Goal: Task Accomplishment & Management: Manage account settings

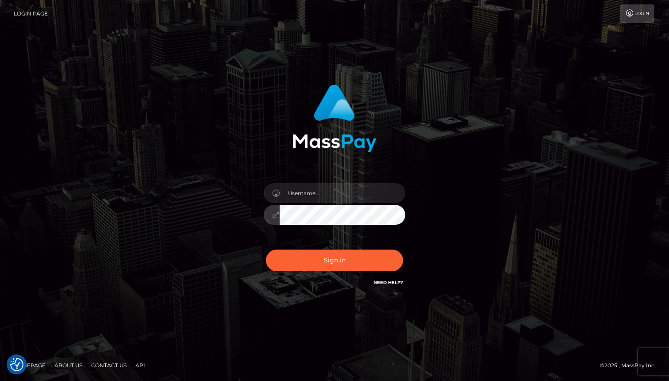
click at [492, 170] on div "Sign in" at bounding box center [334, 190] width 504 height 225
click at [328, 197] on input "text" at bounding box center [343, 193] width 126 height 20
click at [327, 198] on input "text" at bounding box center [343, 193] width 126 height 20
type input "m"
click at [238, 170] on div "Sign in" at bounding box center [335, 186] width 232 height 216
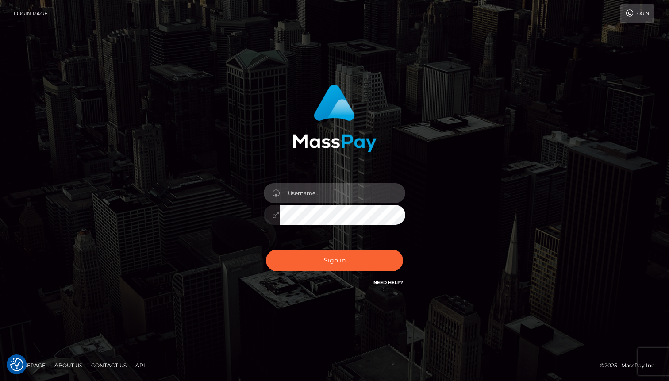
click at [307, 198] on input "text" at bounding box center [343, 193] width 126 height 20
click at [565, 151] on div "Sign in" at bounding box center [334, 190] width 504 height 225
click at [313, 194] on input "text" at bounding box center [343, 193] width 126 height 20
type input "max.guan2"
click at [266, 250] on button "Sign in" at bounding box center [334, 261] width 137 height 22
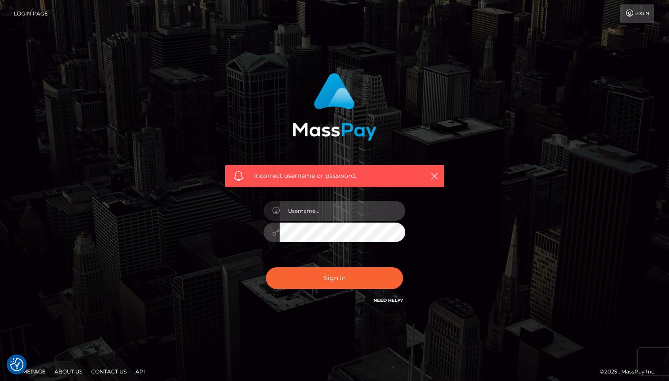
click at [315, 218] on input "text" at bounding box center [343, 211] width 126 height 20
type input "max.guan"
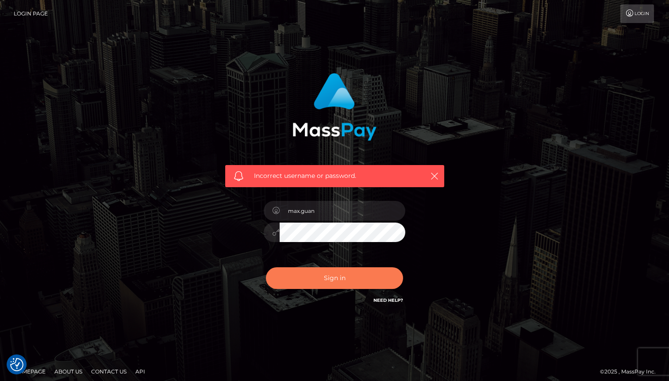
click at [319, 280] on button "Sign in" at bounding box center [334, 278] width 137 height 22
click at [153, 122] on div "Incorrect username or password." at bounding box center [334, 193] width 504 height 254
click at [39, 12] on link "Login Page" at bounding box center [31, 13] width 34 height 19
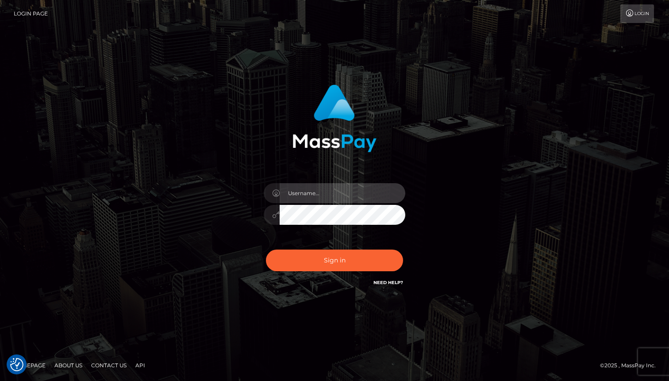
click at [327, 197] on input "text" at bounding box center [343, 193] width 126 height 20
type input "max.guan"
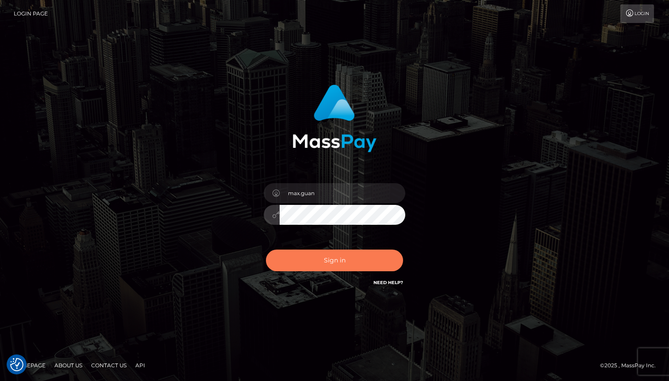
click at [343, 263] on button "Sign in" at bounding box center [334, 261] width 137 height 22
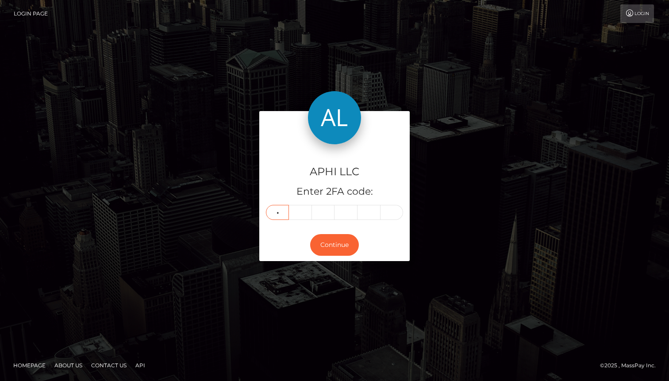
type input "4"
type input "8"
type input "9"
type input "1"
type input "7"
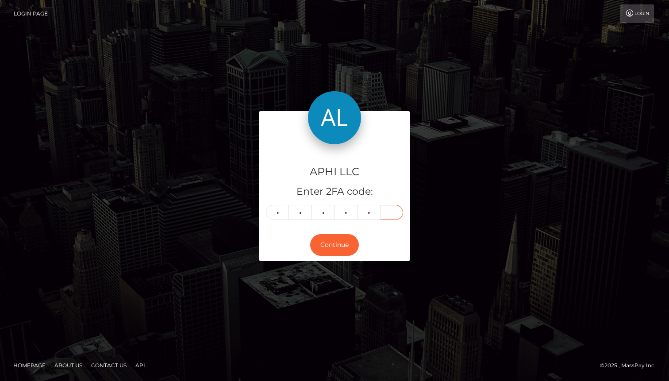
type input "5"
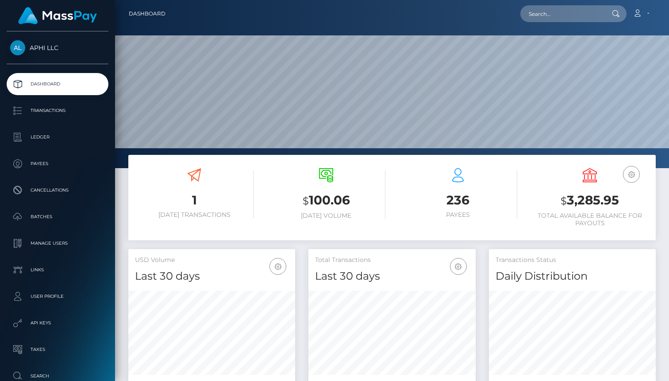
scroll to position [157, 167]
click at [59, 160] on p "Payees" at bounding box center [57, 163] width 95 height 13
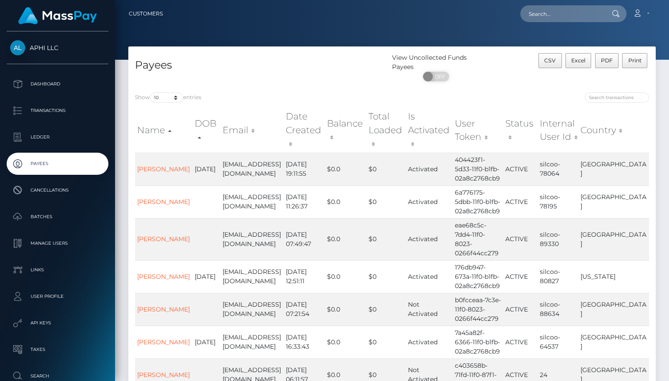
click at [298, 65] on h4 "Payees" at bounding box center [260, 65] width 250 height 15
click at [515, 68] on div "View Uncollected Funds Payees ON OFF" at bounding box center [458, 69] width 132 height 33
click at [579, 18] on input "text" at bounding box center [561, 13] width 83 height 17
paste input "0694aced620b"
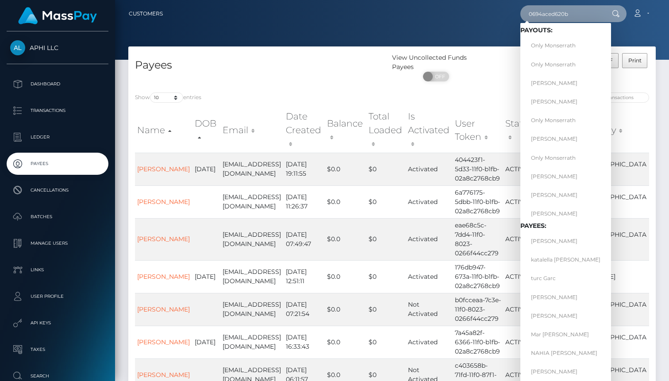
type input "0694aced620b"
click at [285, 93] on div "Show 10 25 50 100 250 entries" at bounding box center [260, 98] width 250 height 12
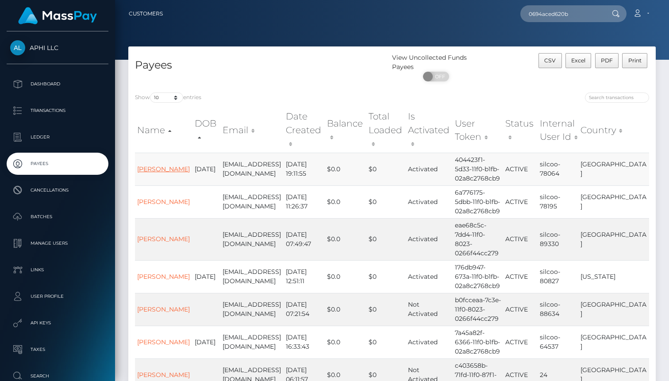
click at [150, 165] on link "[PERSON_NAME]" at bounding box center [163, 169] width 53 height 8
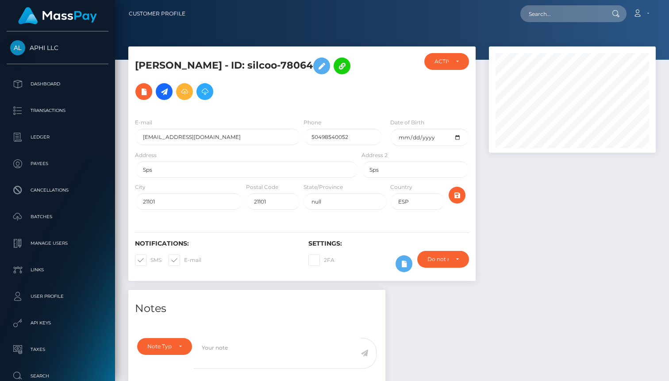
scroll to position [106, 167]
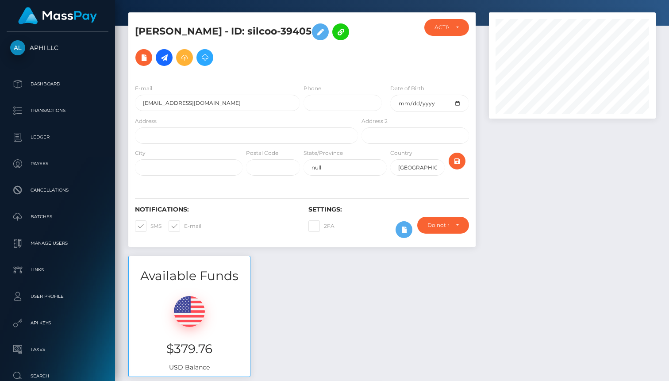
scroll to position [35, 0]
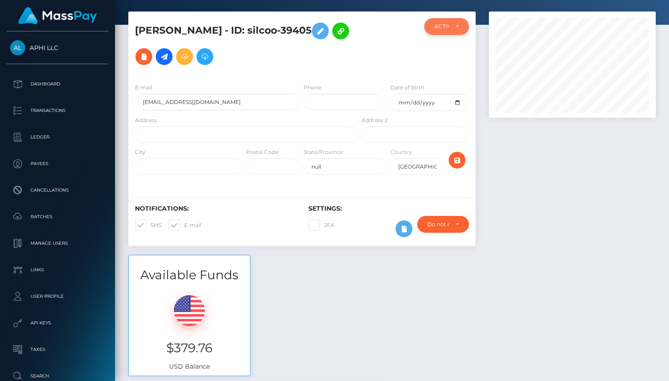
click at [461, 31] on div "ACTIVE" at bounding box center [446, 26] width 45 height 17
click at [463, 24] on div "ACTIVE" at bounding box center [446, 26] width 45 height 17
click at [348, 55] on h5 "Karina Medina - ID: silcoo-39405" at bounding box center [244, 43] width 218 height 51
click at [455, 21] on div "ACTIVE" at bounding box center [446, 26] width 45 height 17
click at [393, 24] on div at bounding box center [389, 47] width 58 height 58
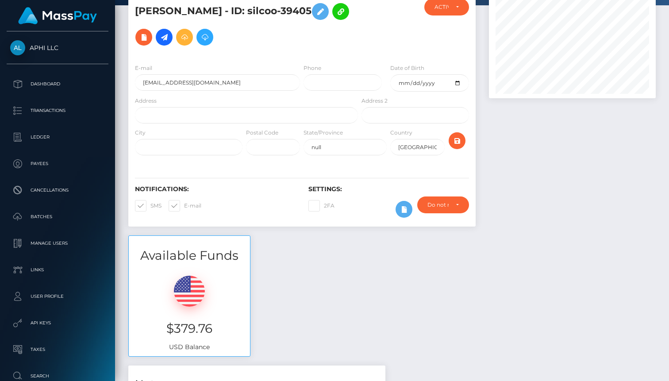
scroll to position [57, 0]
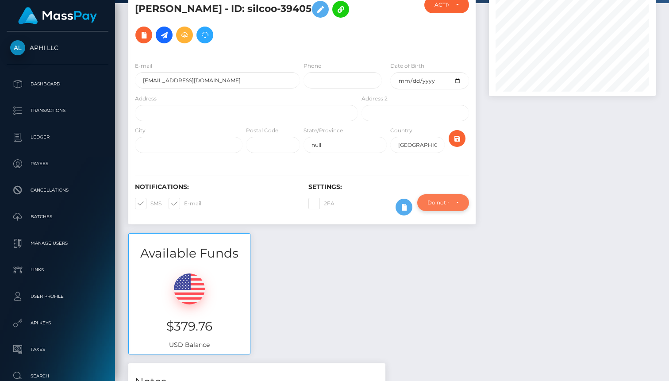
click at [455, 204] on div "Do not require" at bounding box center [442, 202] width 31 height 7
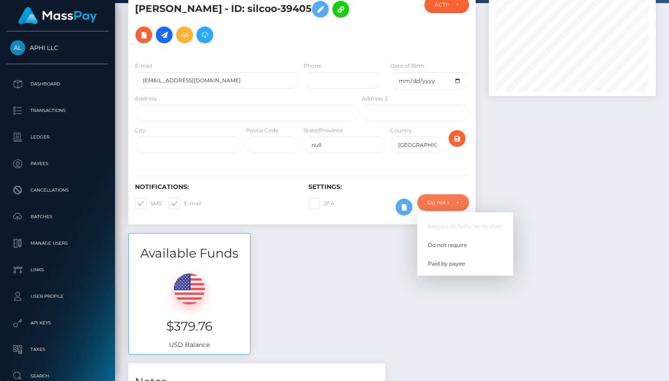
click at [494, 190] on div at bounding box center [572, 111] width 180 height 243
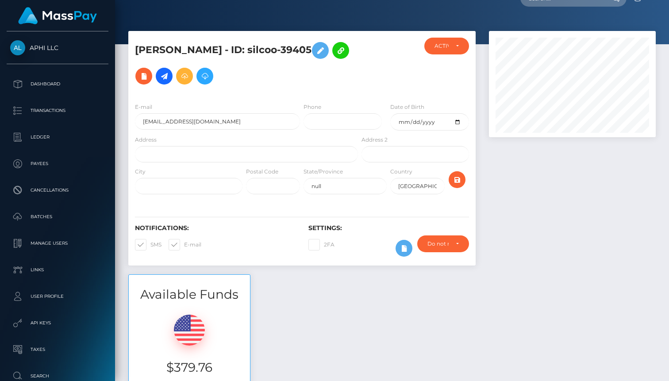
scroll to position [15, 0]
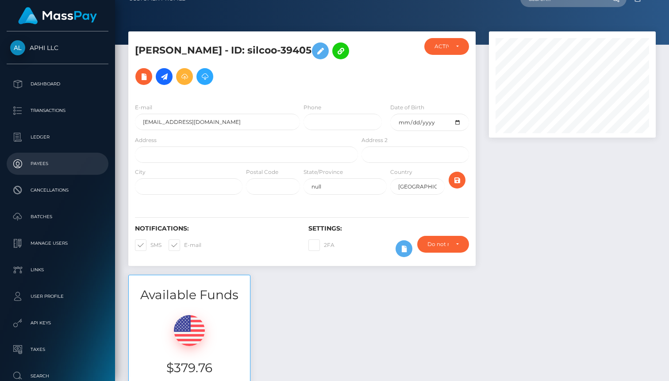
click at [50, 167] on p "Payees" at bounding box center [57, 163] width 95 height 13
click at [315, 51] on icon at bounding box center [320, 51] width 11 height 11
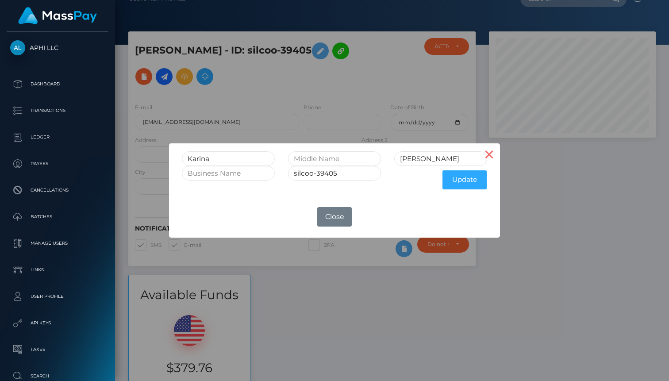
click at [492, 154] on button "×" at bounding box center [489, 153] width 21 height 21
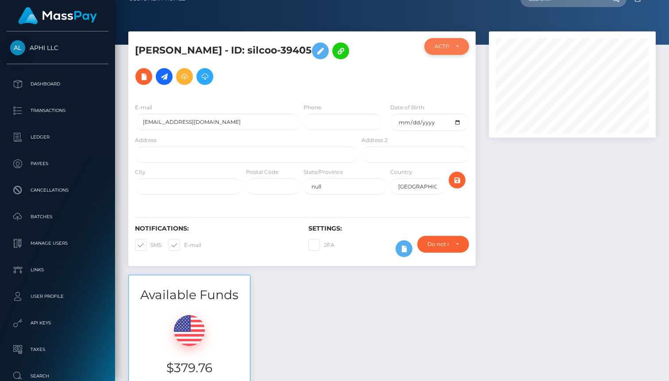
click at [459, 47] on div "ACTIVE" at bounding box center [446, 46] width 45 height 17
click at [376, 47] on div at bounding box center [389, 67] width 58 height 58
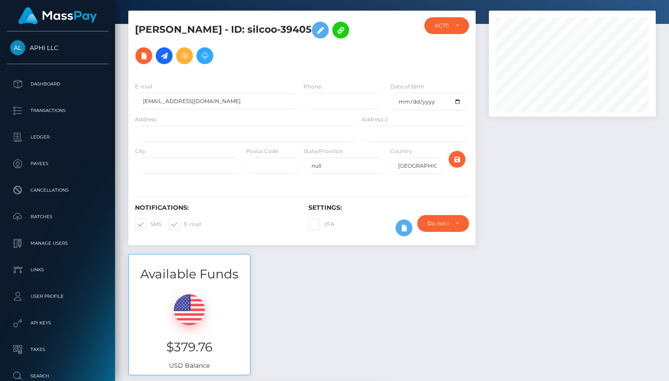
scroll to position [0, 0]
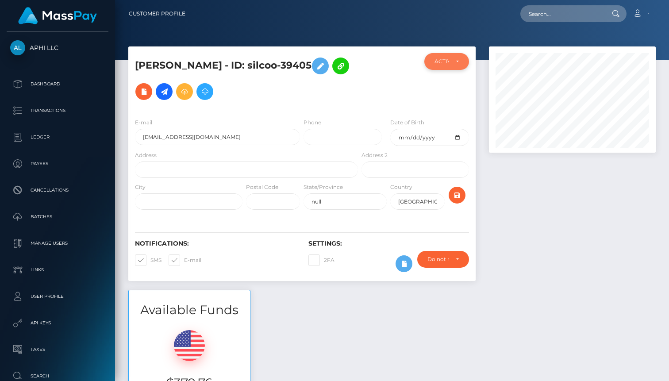
click at [459, 63] on div "ACTIVE" at bounding box center [446, 61] width 45 height 17
click at [433, 84] on link "ACTIVE" at bounding box center [448, 85] width 49 height 16
select select "ACTIVE"
click at [335, 67] on icon at bounding box center [340, 66] width 11 height 11
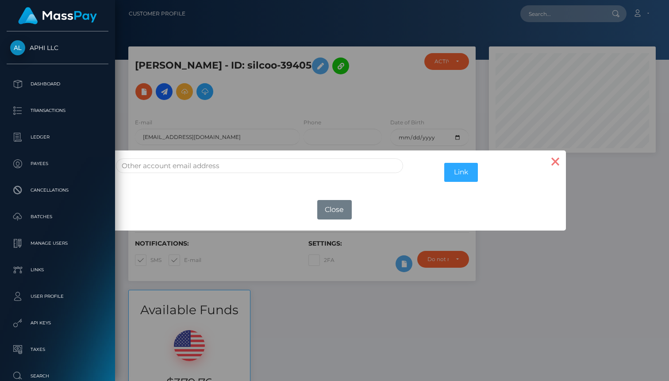
click at [551, 162] on button "×" at bounding box center [555, 160] width 21 height 21
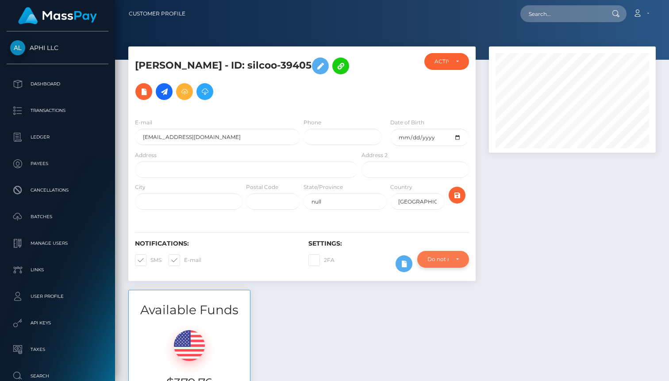
click at [461, 257] on div "Do not require" at bounding box center [443, 259] width 52 height 17
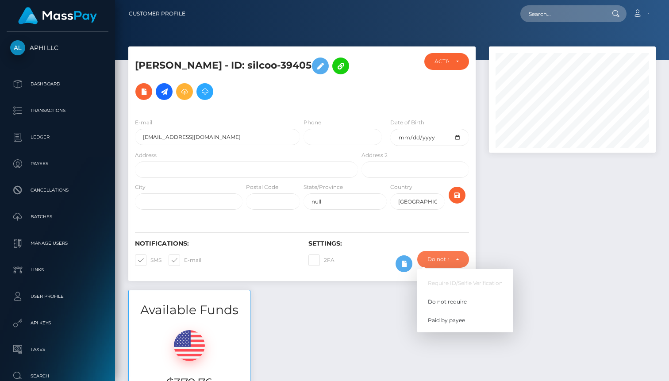
click at [517, 253] on div at bounding box center [572, 167] width 180 height 243
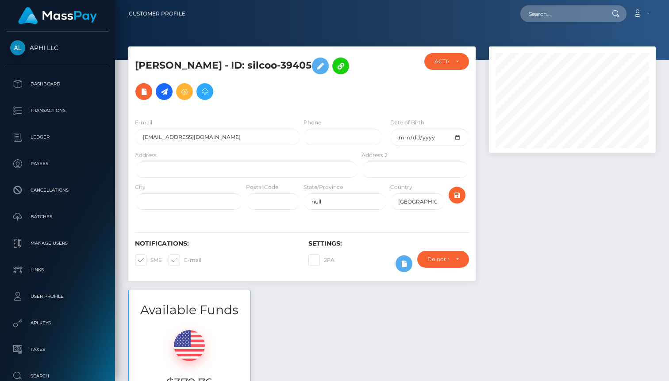
click at [170, 12] on link "Customer Profile" at bounding box center [157, 13] width 57 height 19
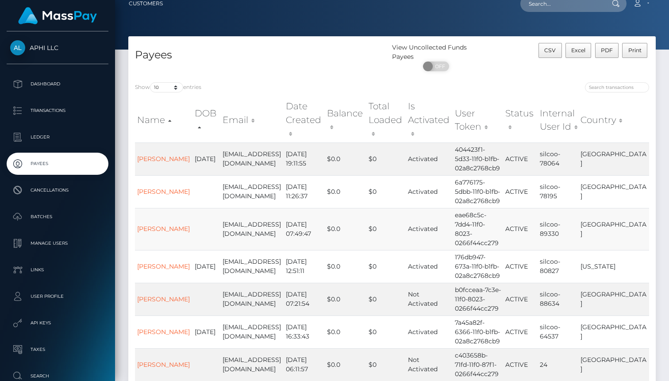
scroll to position [8, 0]
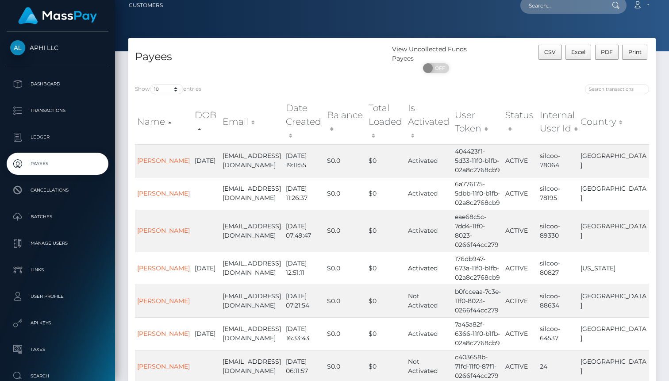
click at [238, 115] on th "Email" at bounding box center [251, 121] width 63 height 45
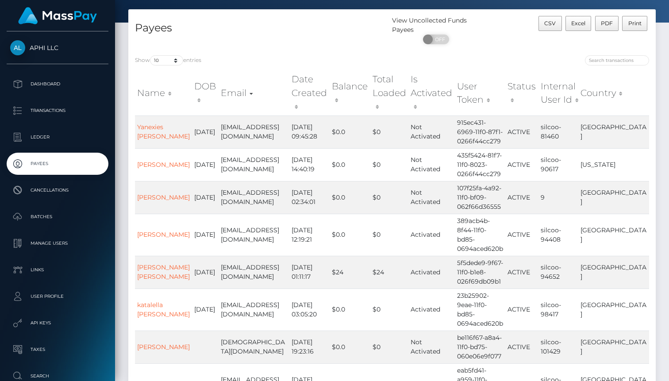
scroll to position [0, 0]
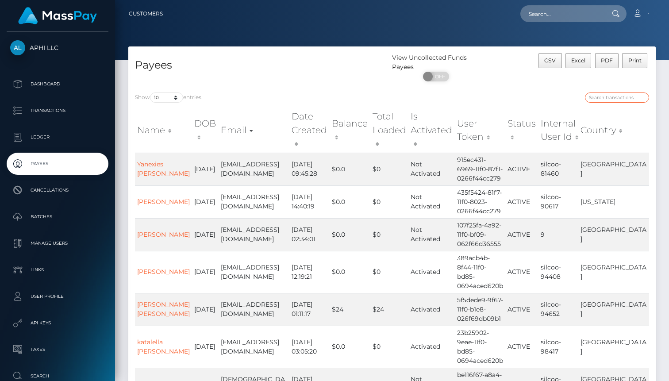
click at [607, 98] on input "search" at bounding box center [617, 97] width 64 height 10
click at [577, 23] on nav "Customers Loading... Loading... Account Edit Profile" at bounding box center [392, 13] width 554 height 27
click at [574, 19] on input "text" at bounding box center [561, 13] width 83 height 17
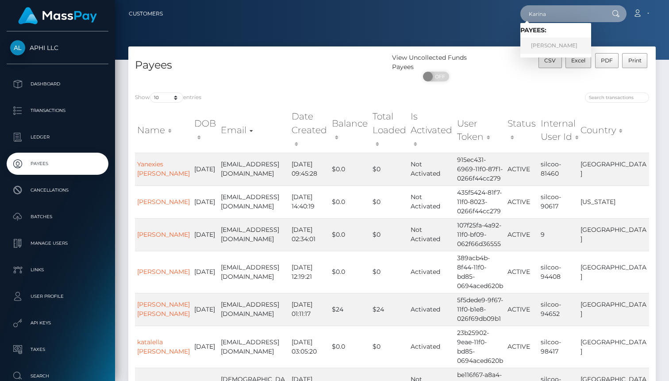
type input "Karina"
click at [551, 42] on link "[PERSON_NAME]" at bounding box center [555, 46] width 71 height 16
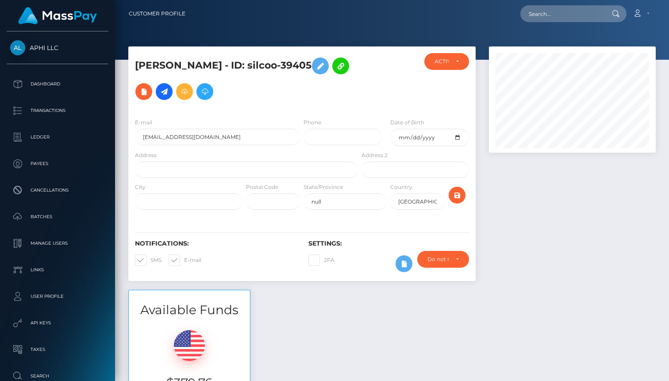
scroll to position [106, 167]
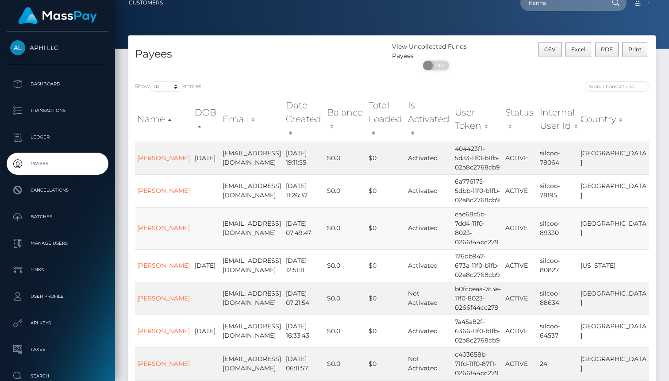
scroll to position [12, 0]
click at [628, 88] on input "search" at bounding box center [617, 86] width 64 height 10
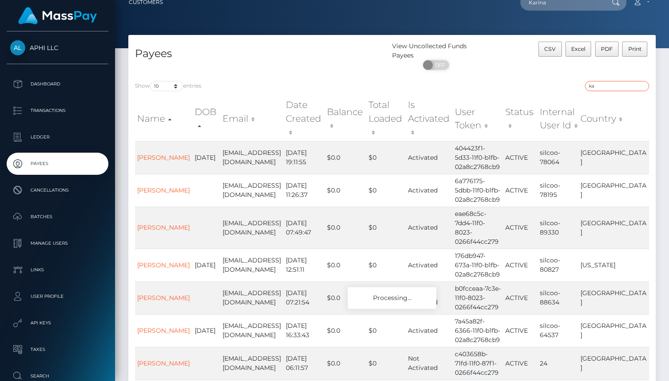
type input "k"
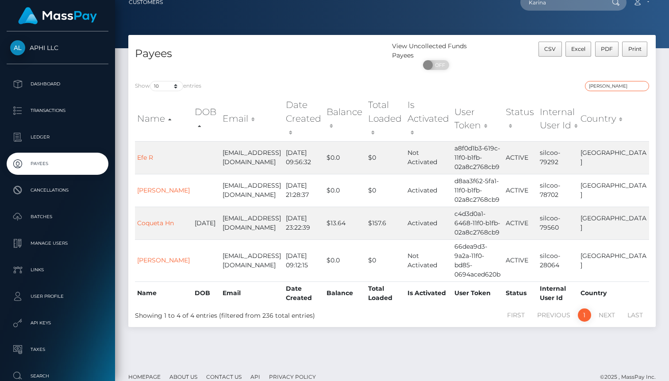
type input "karina"
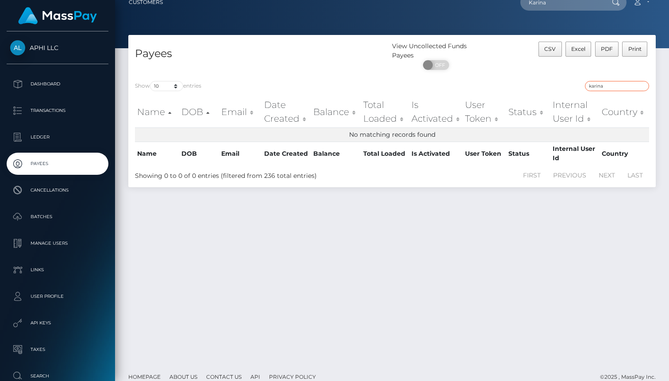
click at [618, 85] on input "karina" at bounding box center [617, 86] width 64 height 10
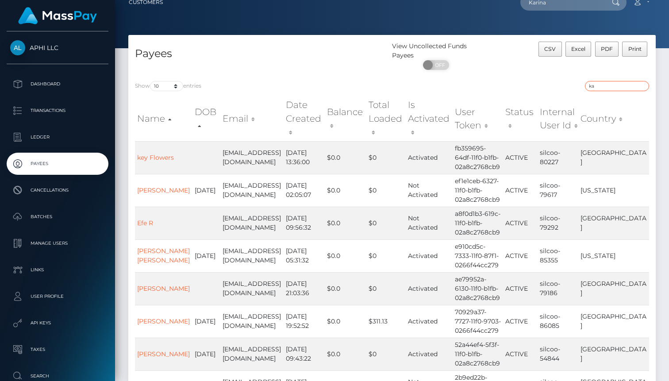
type input "k"
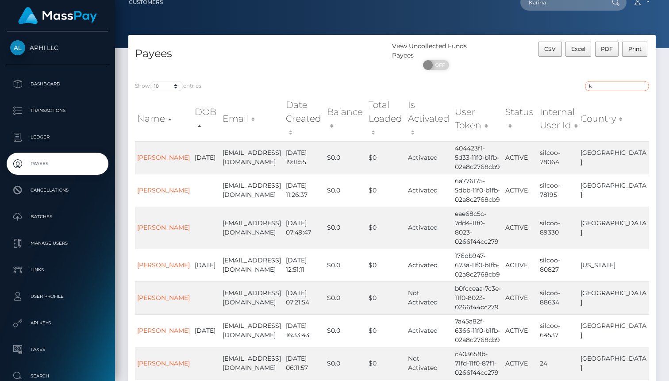
type input "k"
click at [242, 108] on th "Email" at bounding box center [251, 118] width 63 height 45
click at [245, 115] on th "Email" at bounding box center [251, 118] width 63 height 45
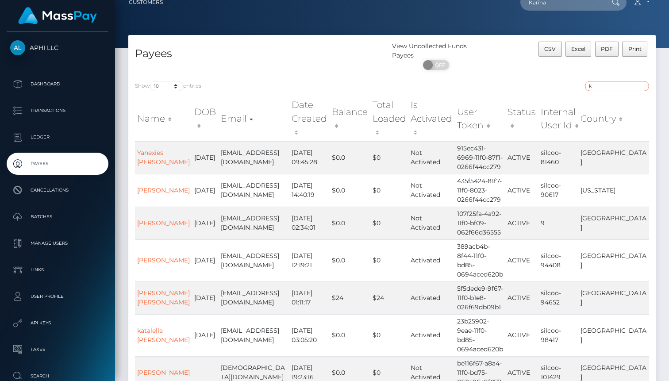
click at [617, 82] on input "k" at bounding box center [617, 86] width 64 height 10
click at [308, 80] on div "Show 10 25 50 100 250 entries Name DOB Email Date Created Balance Total Loaded …" at bounding box center [391, 308] width 527 height 468
click at [245, 114] on th "Email" at bounding box center [254, 118] width 71 height 45
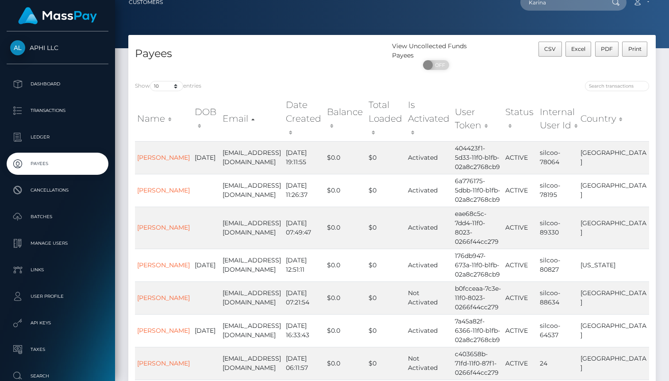
click at [245, 114] on th "Email" at bounding box center [251, 118] width 63 height 45
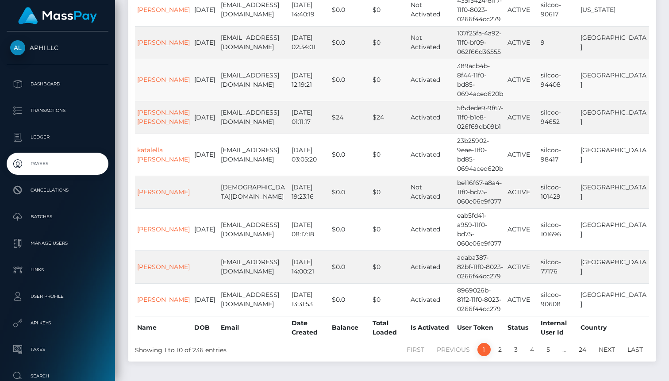
scroll to position [203, 0]
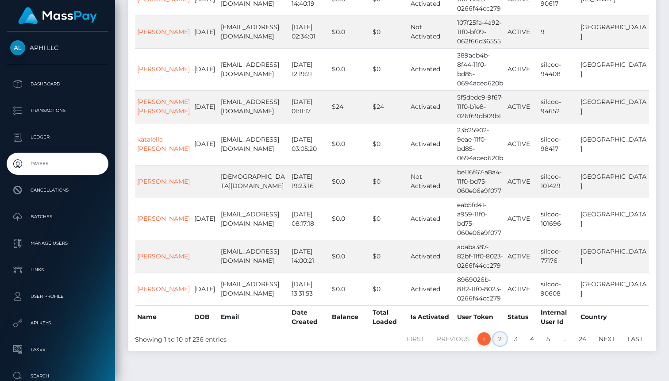
click at [499, 332] on link "2" at bounding box center [499, 338] width 13 height 13
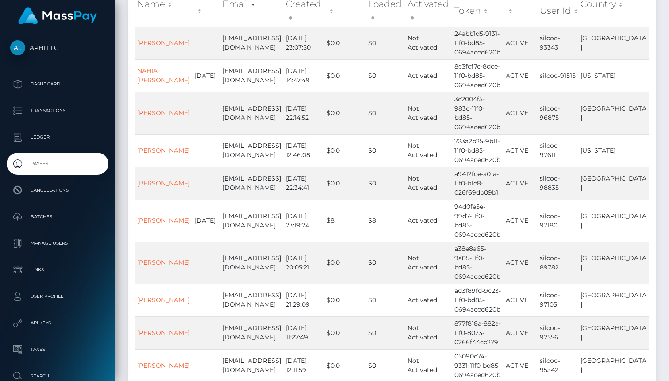
scroll to position [0, 0]
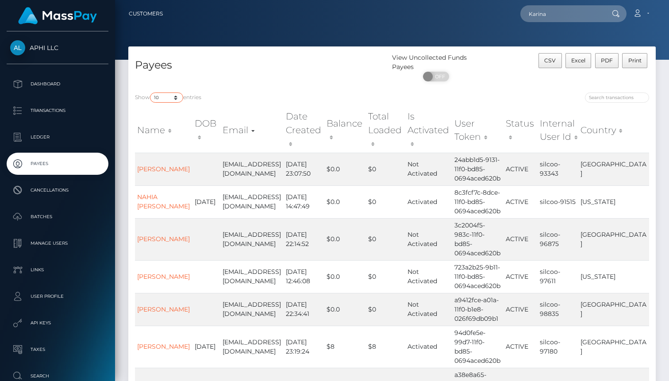
click at [173, 99] on select "10 25 50 100 250" at bounding box center [166, 97] width 33 height 10
select select "250"
click at [151, 93] on select "10 25 50 100 250" at bounding box center [166, 97] width 33 height 10
click at [253, 80] on div "Payees" at bounding box center [260, 69] width 264 height 33
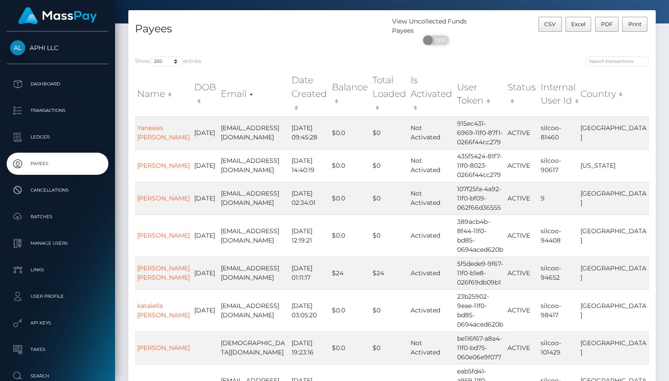
scroll to position [3262, 0]
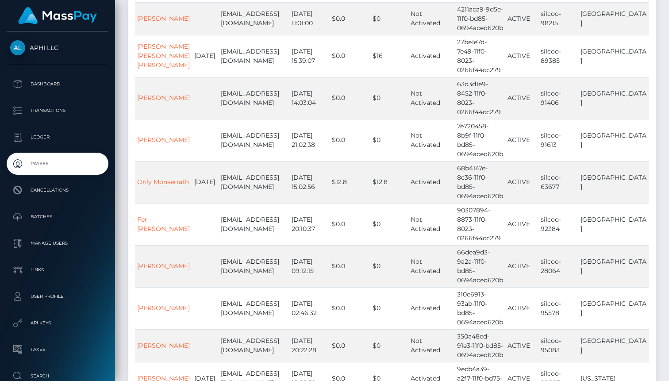
drag, startPoint x: 473, startPoint y: 181, endPoint x: 521, endPoint y: 204, distance: 53.2
drag, startPoint x: 474, startPoint y: 181, endPoint x: 521, endPoint y: 198, distance: 49.8
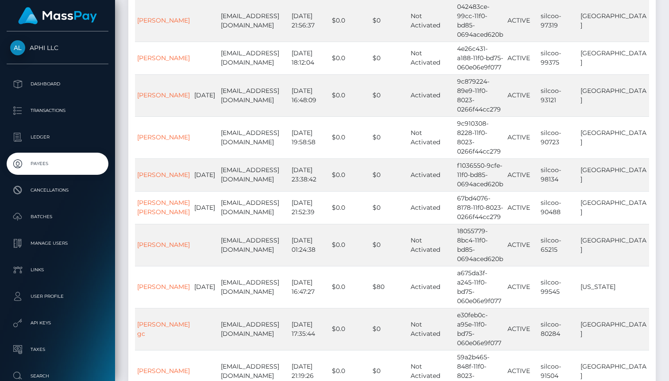
scroll to position [1403, 0]
